Goal: Find specific page/section: Find specific page/section

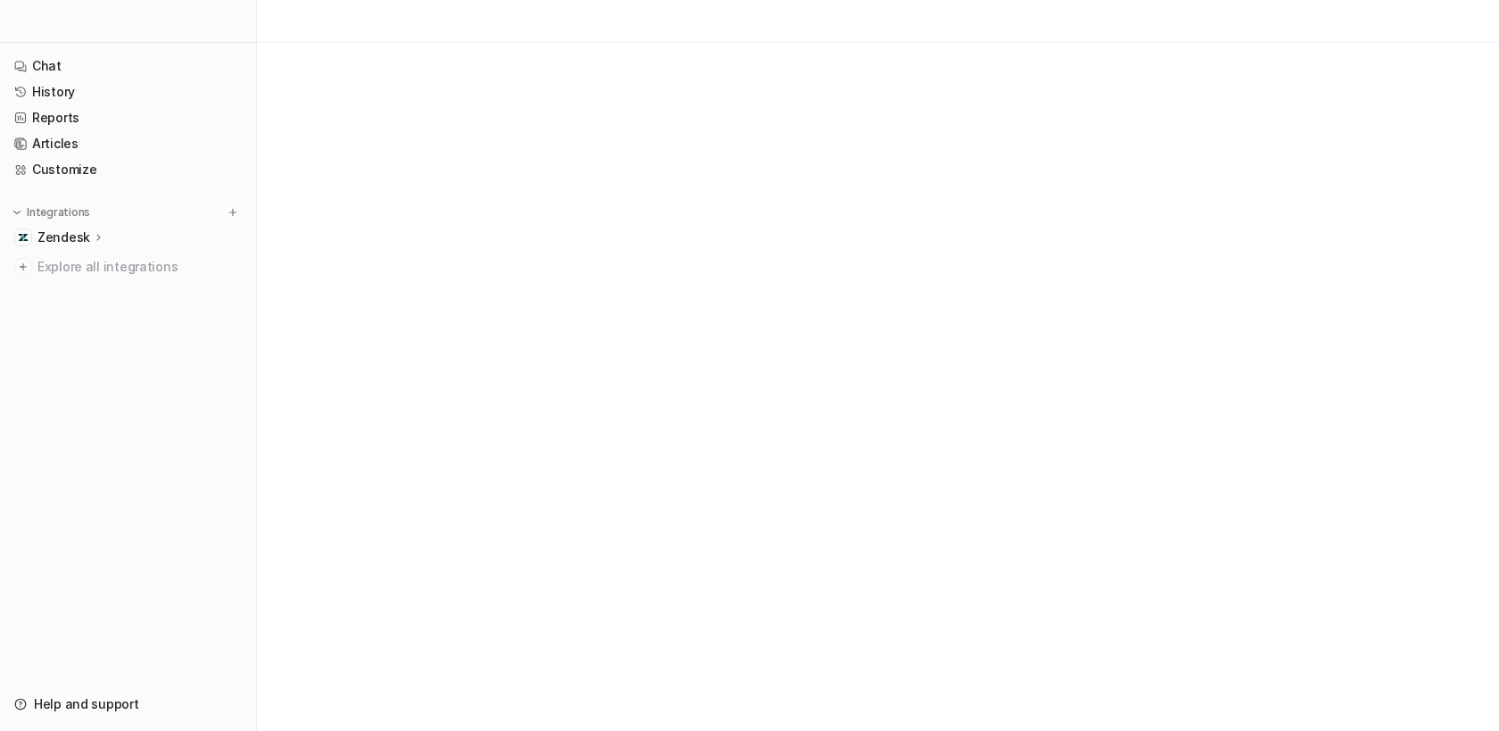
click at [83, 241] on p "Zendesk" at bounding box center [63, 237] width 53 height 18
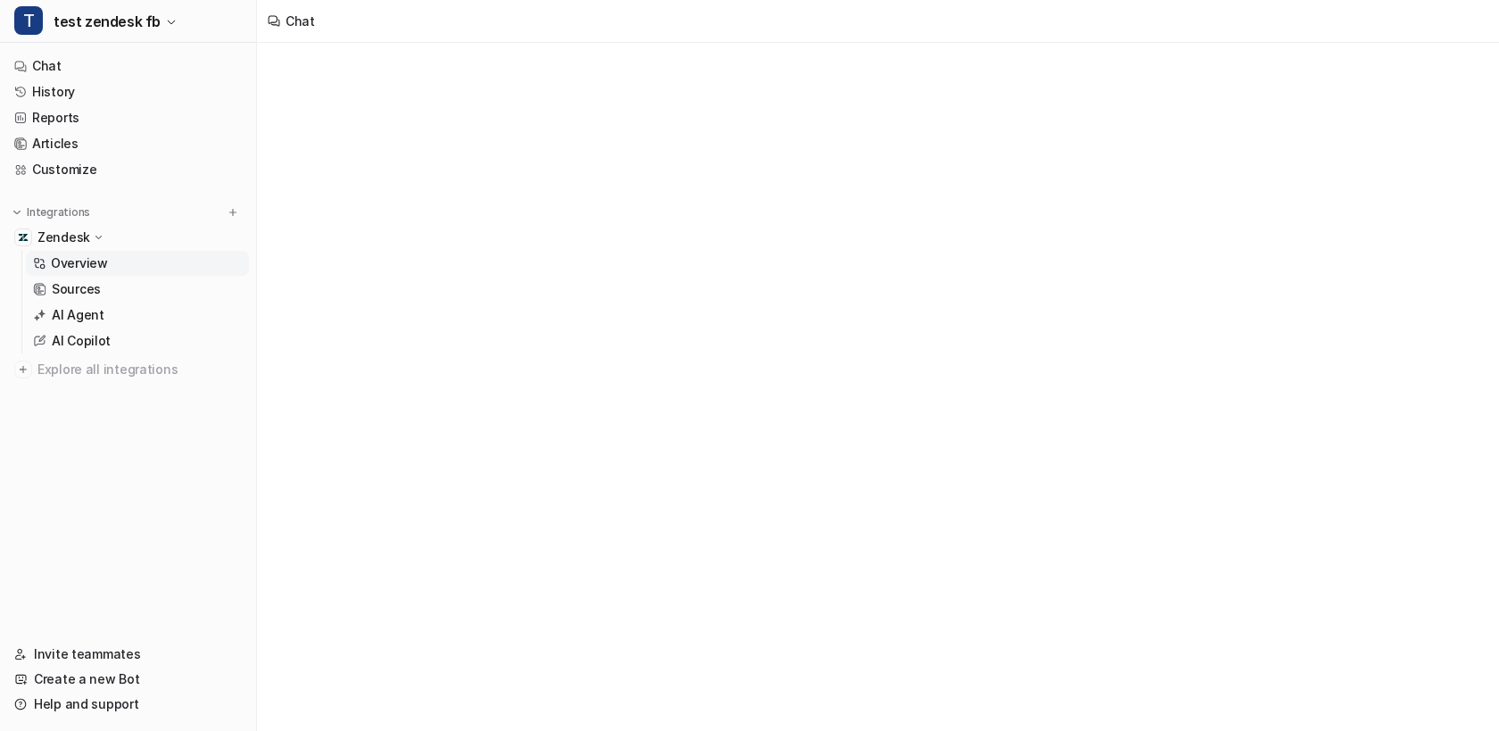
click at [82, 257] on p "Overview" at bounding box center [79, 263] width 57 height 18
